Goal: Navigation & Orientation: Find specific page/section

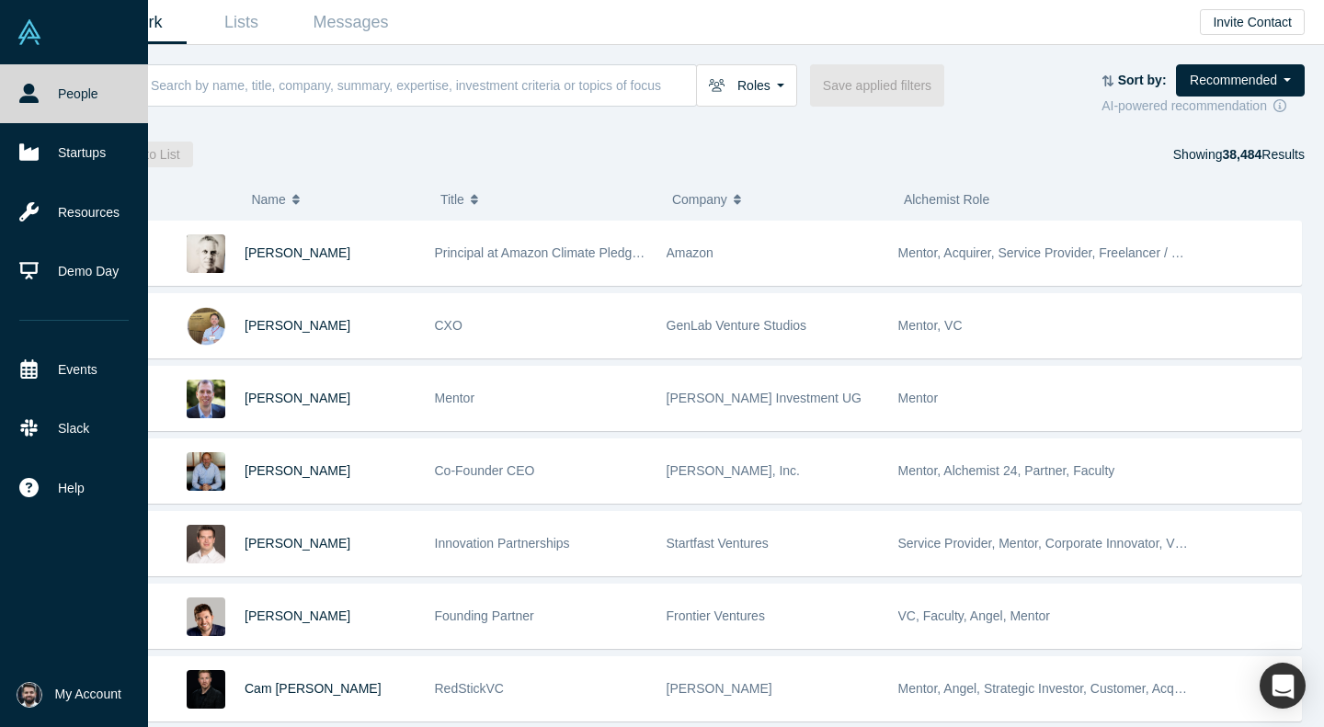
click at [26, 27] on img at bounding box center [30, 32] width 26 height 26
